Goal: Information Seeking & Learning: Learn about a topic

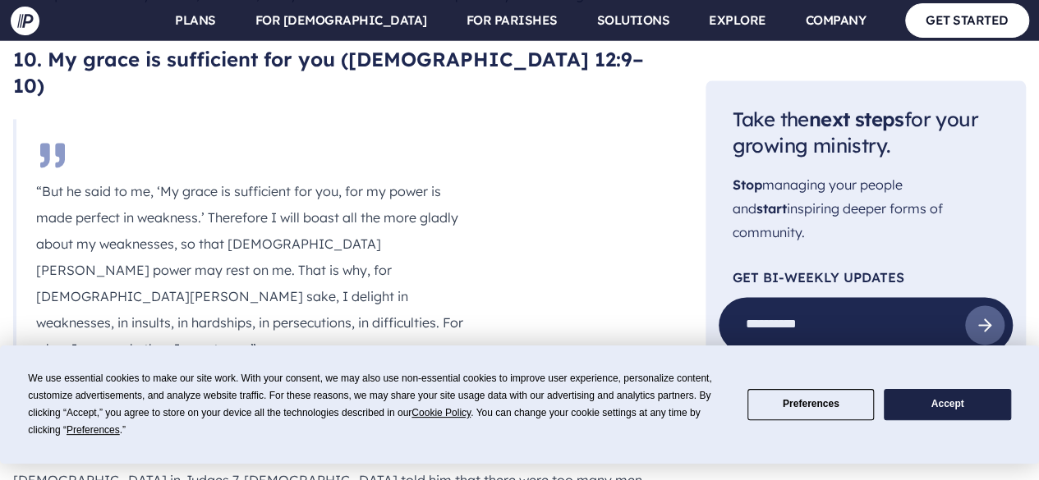
scroll to position [7224, 0]
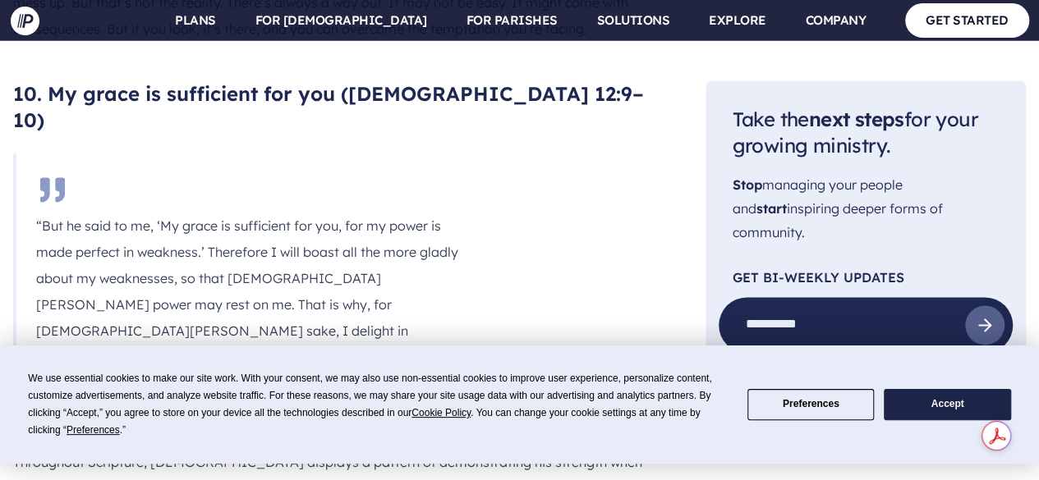
drag, startPoint x: 45, startPoint y: 178, endPoint x: 602, endPoint y: 291, distance: 568.1
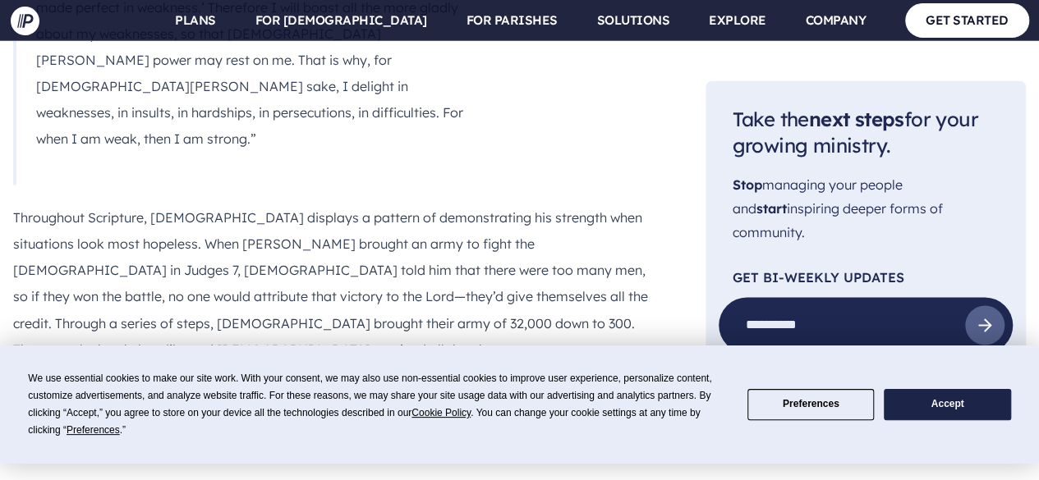
scroll to position [7470, 0]
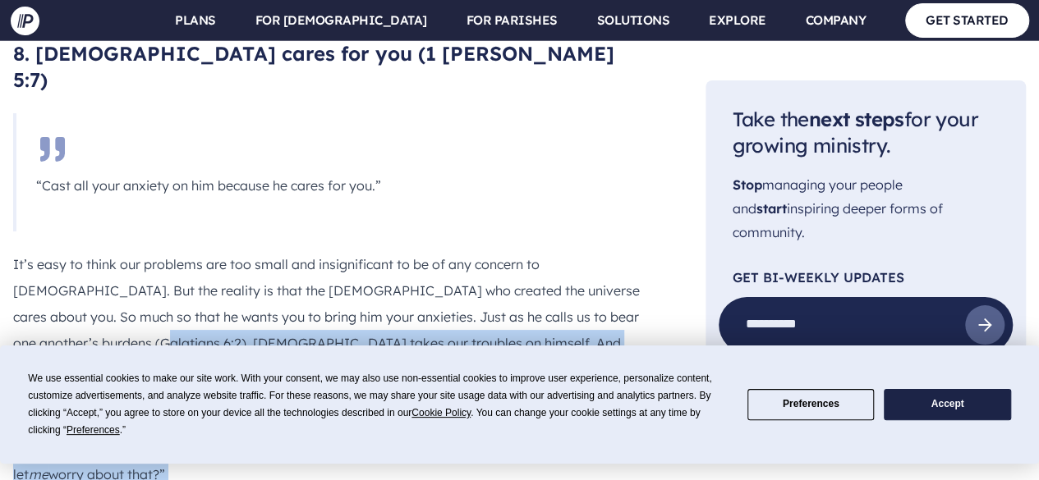
scroll to position [6025, 0]
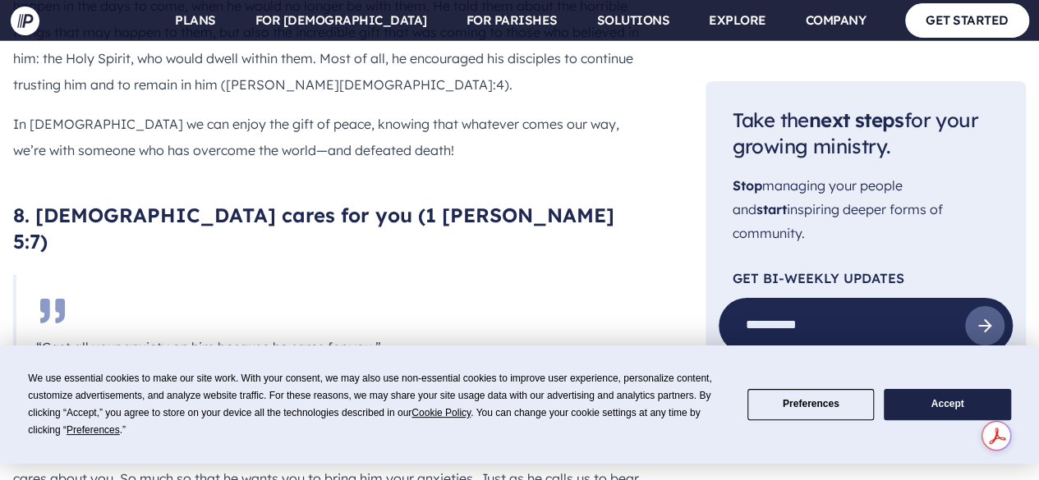
drag, startPoint x: 333, startPoint y: 139, endPoint x: 102, endPoint y: 275, distance: 268.7
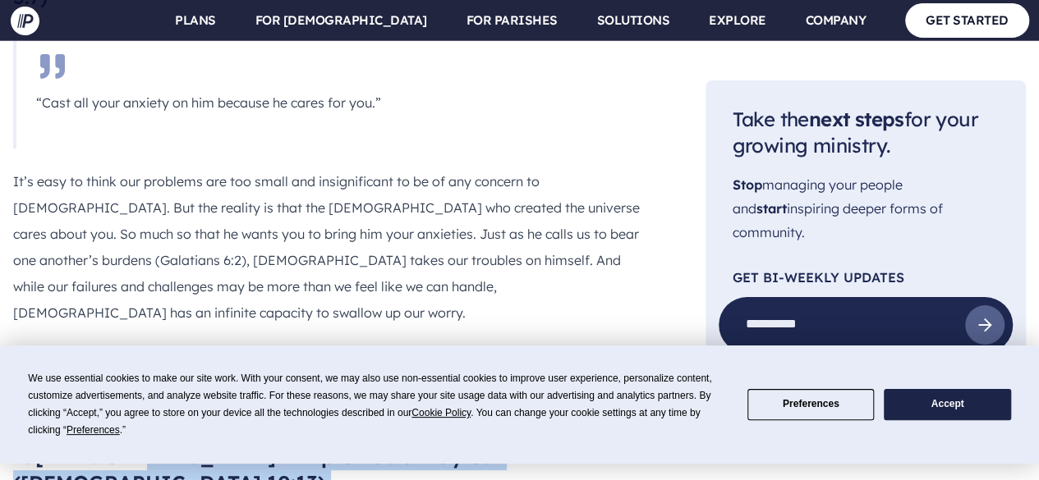
scroll to position [6110, 0]
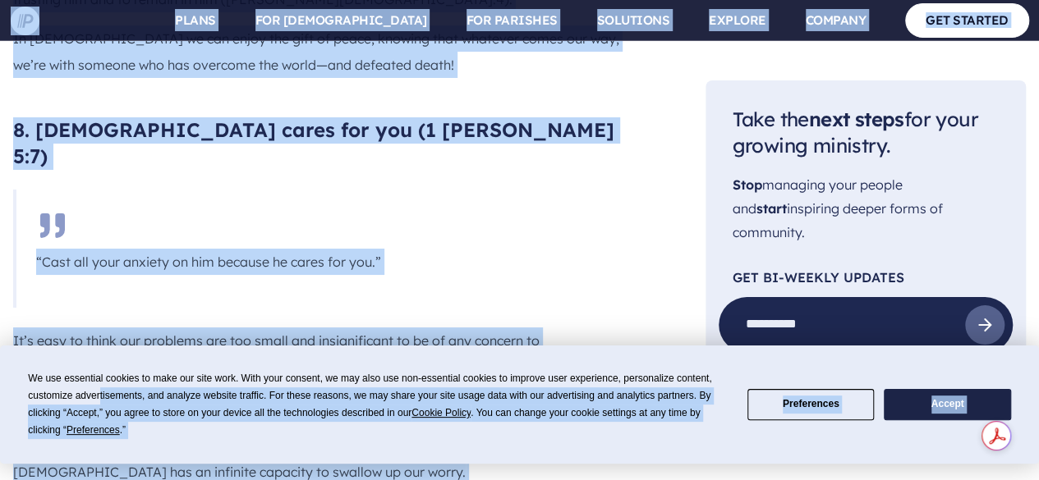
drag, startPoint x: 322, startPoint y: 270, endPoint x: 112, endPoint y: 392, distance: 242.9
drag, startPoint x: 449, startPoint y: 204, endPoint x: 474, endPoint y: 186, distance: 30.6
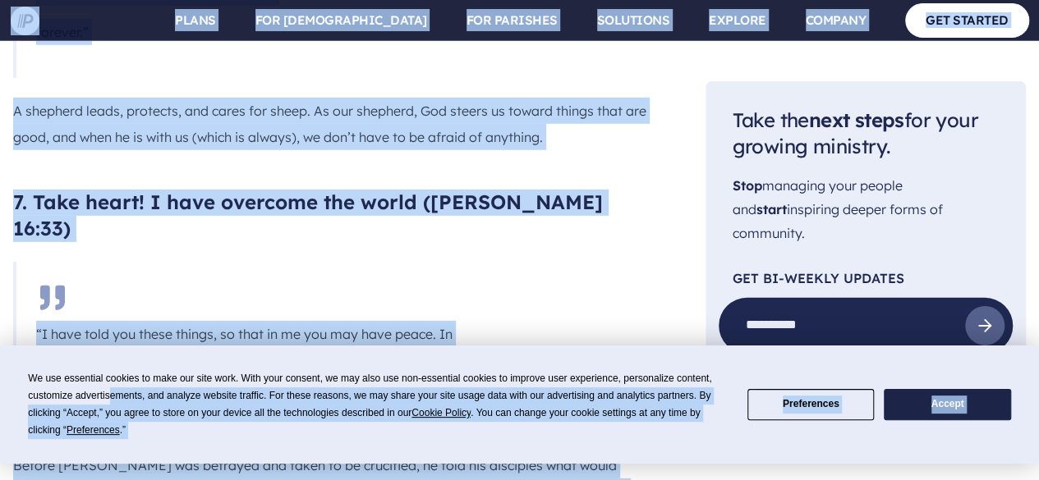
scroll to position [5535, 0]
